Goal: Task Accomplishment & Management: Complete application form

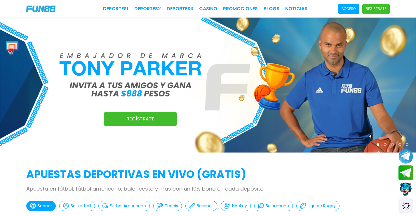
click at [141, 118] on link "Regístrate" at bounding box center [140, 119] width 73 height 14
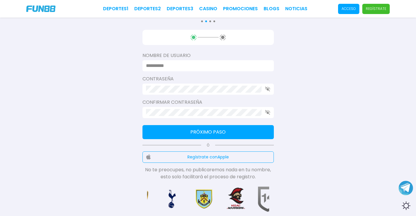
scroll to position [29, 0]
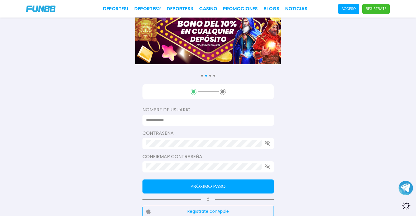
click at [176, 122] on input at bounding box center [206, 120] width 121 height 7
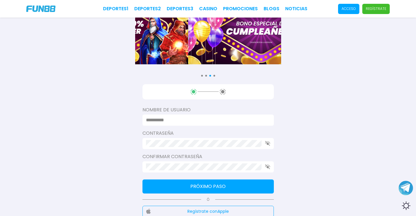
type input "********"
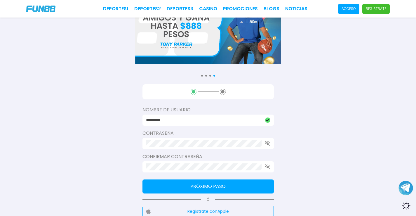
click at [246, 181] on button "Próximo paso" at bounding box center [208, 186] width 131 height 14
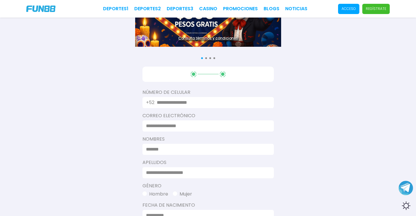
scroll to position [117, 0]
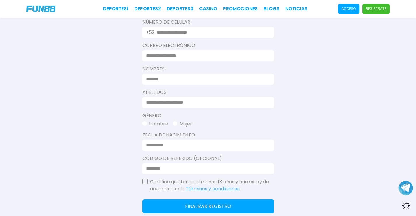
click at [185, 33] on input "text" at bounding box center [212, 32] width 110 height 7
click at [152, 32] on p "+52" at bounding box center [150, 32] width 8 height 7
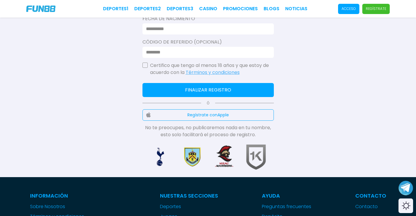
scroll to position [234, 0]
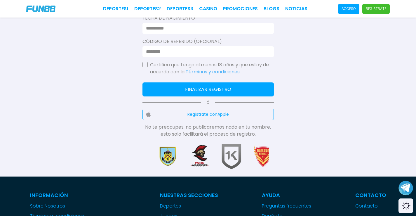
click at [146, 66] on button "button" at bounding box center [145, 64] width 5 height 5
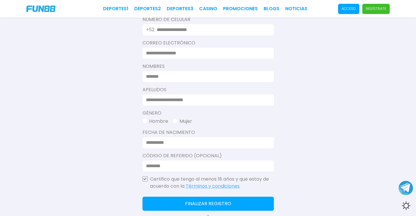
scroll to position [58, 0]
